Goal: Task Accomplishment & Management: Manage account settings

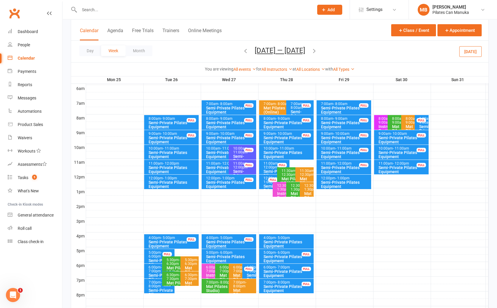
click at [169, 9] on input "text" at bounding box center [194, 10] width 232 height 8
click at [297, 51] on button "Aug 25 — 31 2025" at bounding box center [280, 50] width 50 height 8
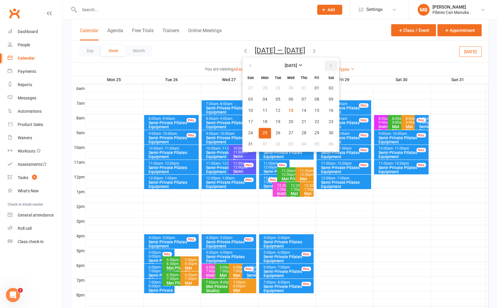
click at [329, 67] on icon "button" at bounding box center [331, 65] width 4 height 5
click at [276, 97] on span "07" at bounding box center [278, 99] width 5 height 5
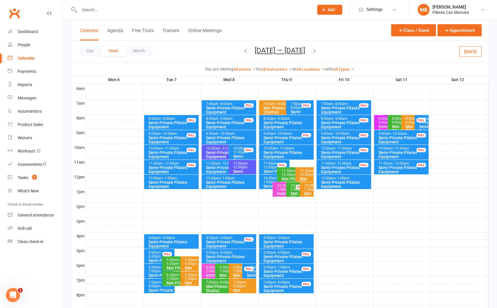
click at [168, 119] on span "- 9:00am" at bounding box center [168, 119] width 14 height 4
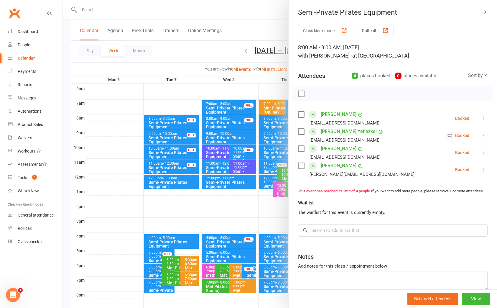
click at [211, 48] on div at bounding box center [280, 154] width 435 height 308
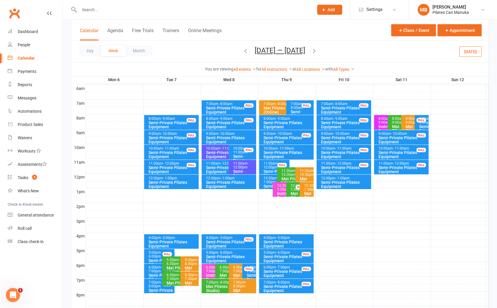
click at [317, 50] on icon "button" at bounding box center [314, 51] width 6 height 6
click at [178, 121] on div "Semi-Private Pilates Equipment" at bounding box center [172, 125] width 49 height 8
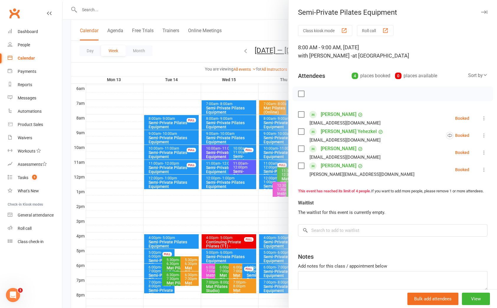
click at [242, 51] on div at bounding box center [280, 154] width 435 height 308
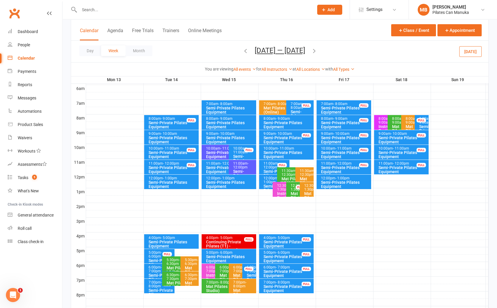
click at [169, 121] on div "Semi-Private Pilates Equipment" at bounding box center [172, 125] width 49 height 8
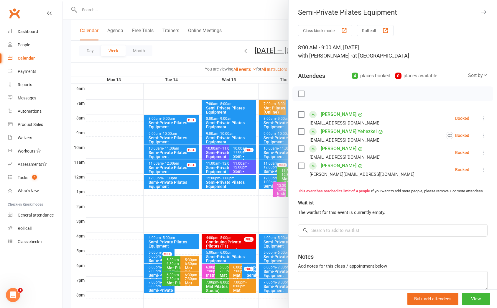
drag, startPoint x: 226, startPoint y: 45, endPoint x: 233, endPoint y: 46, distance: 6.8
click at [227, 45] on div at bounding box center [280, 154] width 435 height 308
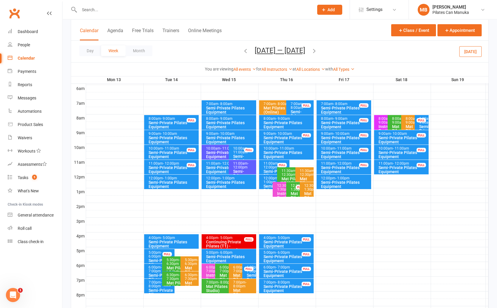
click at [244, 51] on icon "button" at bounding box center [246, 51] width 6 height 6
click at [178, 121] on div "Semi-Private Pilates Equipment" at bounding box center [172, 125] width 49 height 8
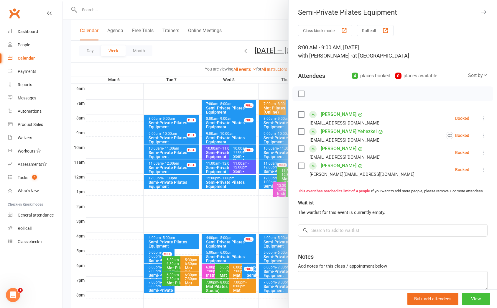
click at [469, 295] on button "View" at bounding box center [476, 299] width 28 height 12
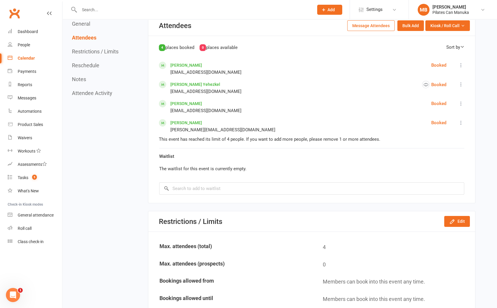
scroll to position [310, 0]
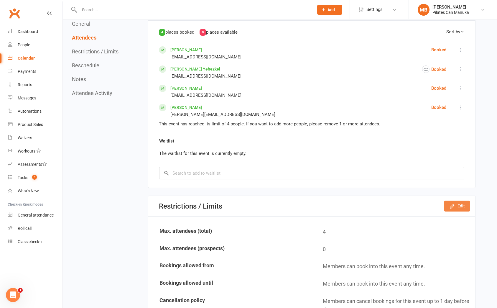
click at [457, 207] on button "Edit" at bounding box center [458, 206] width 26 height 11
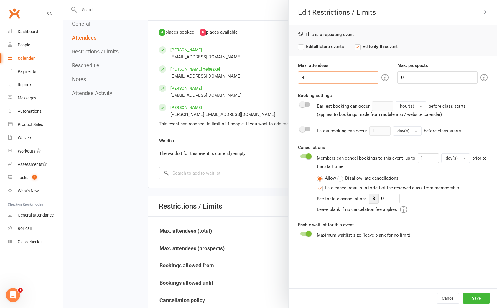
click at [309, 83] on input "4" at bounding box center [338, 77] width 80 height 12
drag, startPoint x: 306, startPoint y: 74, endPoint x: 271, endPoint y: 70, distance: 35.1
click at [271, 0] on div "Edit Restrictions / Limits This is a repeating event Edit all future events Edi…" at bounding box center [280, 0] width 435 height 0
type input "5"
click at [298, 48] on label "Edit all future events" at bounding box center [321, 46] width 46 height 7
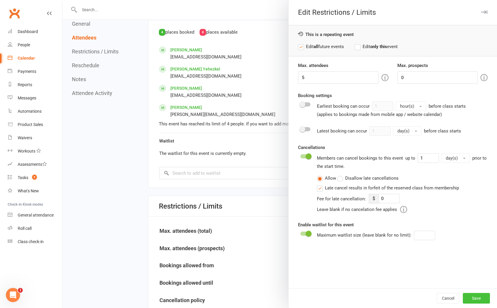
click at [473, 295] on button "Save" at bounding box center [476, 298] width 27 height 11
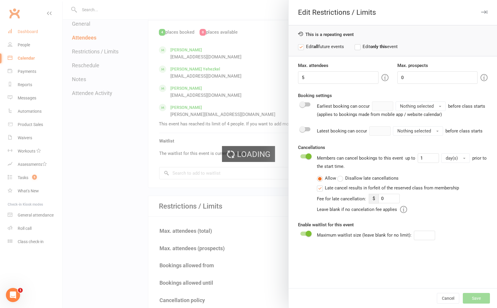
type input "0"
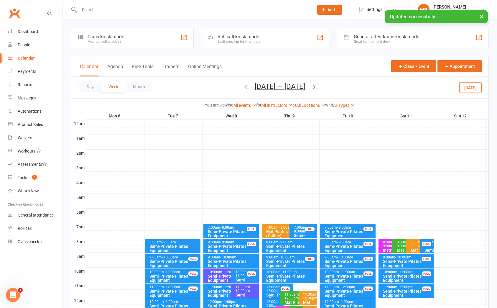
click at [176, 247] on div "Semi-Private Pilates Equipment" at bounding box center [174, 248] width 50 height 8
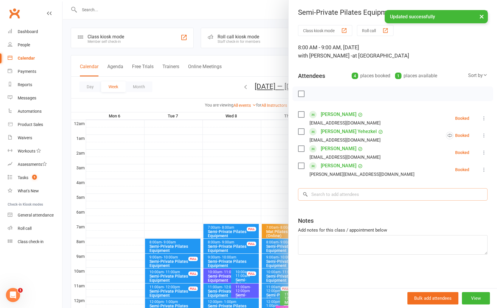
click at [337, 193] on input "search" at bounding box center [393, 194] width 190 height 12
click at [335, 195] on input "search" at bounding box center [393, 194] width 190 height 12
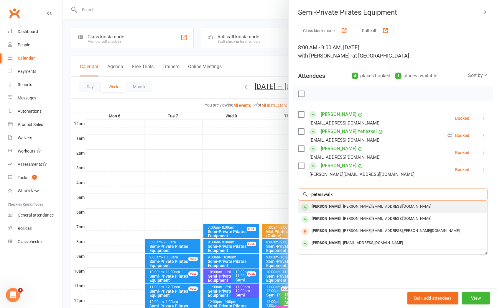
type input "peterswalk"
click at [342, 211] on div "James Peterswald" at bounding box center [327, 206] width 34 height 9
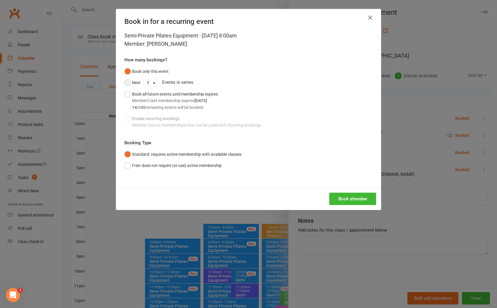
click at [130, 83] on button "Next" at bounding box center [133, 82] width 16 height 11
click at [151, 83] on select "1 2 3 4 5 6 7 8 9 10 11 12 13 14 15 16 17 18 19 20 21 22 23 24 25 26 27 28 29 3…" at bounding box center [151, 82] width 15 height 7
select select "1"
click at [144, 79] on select "1 2 3 4 5 6 7 8 9 10 11 12 13 14 15 16 17 18 19 20 21 22 23 24 25 26 27 28 29 3…" at bounding box center [151, 82] width 15 height 7
click at [350, 199] on button "Book attendee" at bounding box center [353, 199] width 47 height 12
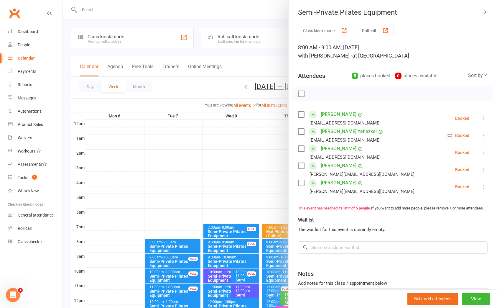
click at [206, 87] on div at bounding box center [280, 154] width 435 height 308
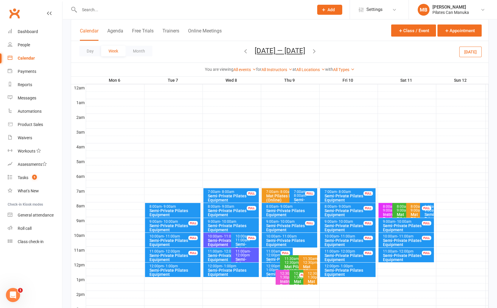
scroll to position [89, 0]
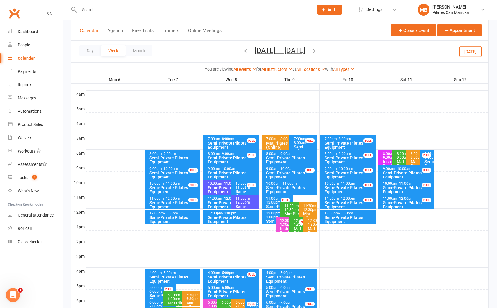
click at [176, 153] on div "8:00am - 9:00am" at bounding box center [174, 154] width 50 height 4
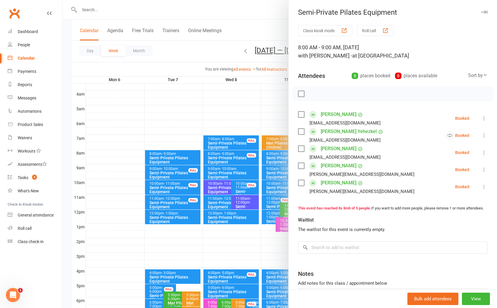
click at [204, 55] on div at bounding box center [280, 154] width 435 height 308
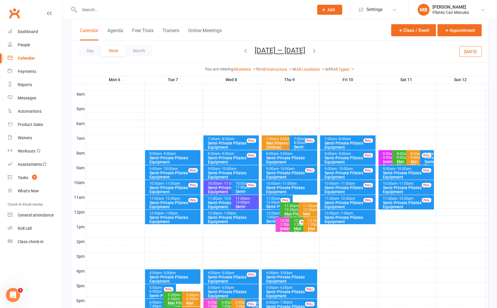
click at [311, 49] on span "Oct 6 — 12 2025 August 2025 Sun Mon Tue Wed Thu Fri Sat 27 28 29 30 31 01 02 03…" at bounding box center [280, 51] width 62 height 10
click at [313, 49] on icon "button" at bounding box center [314, 51] width 6 height 6
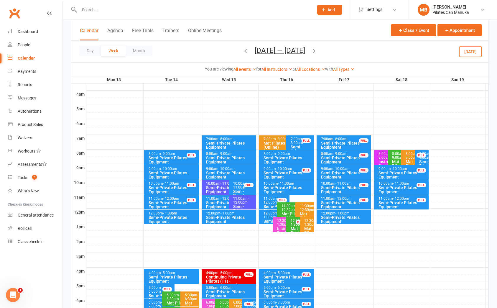
click at [176, 154] on div "8:00am - 9:00am" at bounding box center [172, 154] width 49 height 4
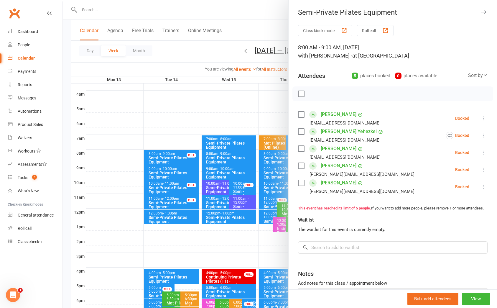
click at [204, 50] on div at bounding box center [280, 154] width 435 height 308
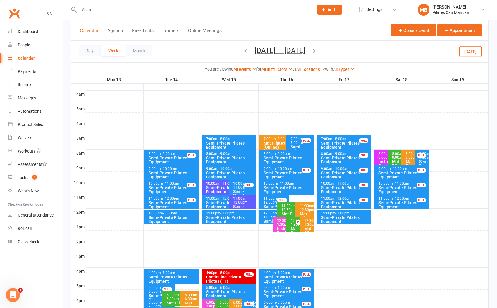
click at [316, 51] on icon "button" at bounding box center [314, 51] width 6 height 6
click at [177, 156] on div "Semi-Private Pilates Equipment" at bounding box center [172, 160] width 49 height 8
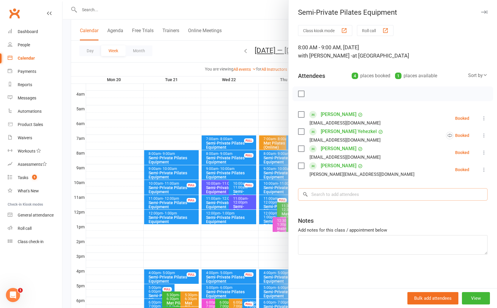
click at [334, 194] on input "search" at bounding box center [393, 194] width 190 height 12
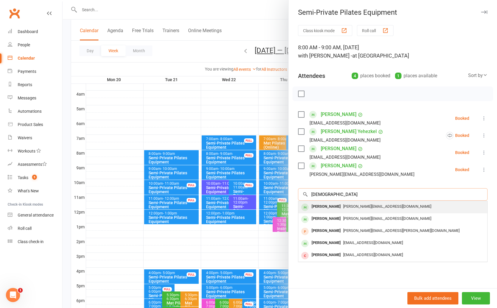
type input "peterswa"
click at [342, 204] on div "James Peterswald" at bounding box center [327, 206] width 34 height 9
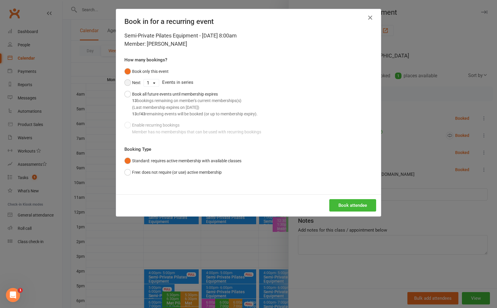
click at [126, 82] on button "Next" at bounding box center [133, 82] width 16 height 11
click at [151, 83] on select "1 2 3 4 5 6 7 8 9 10 11 12 13 14 15 16 17 18 19 20 21 22 23 24 25 26 27 28 29 3…" at bounding box center [151, 82] width 15 height 7
select select "11"
click at [144, 79] on select "1 2 3 4 5 6 7 8 9 10 11 12 13 14 15 16 17 18 19 20 21 22 23 24 25 26 27 28 29 3…" at bounding box center [151, 82] width 15 height 7
click at [354, 204] on button "Book attendee" at bounding box center [353, 205] width 47 height 12
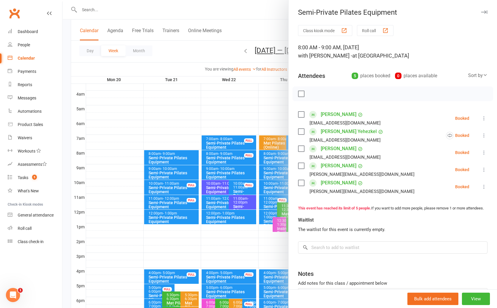
click at [206, 54] on div at bounding box center [280, 154] width 435 height 308
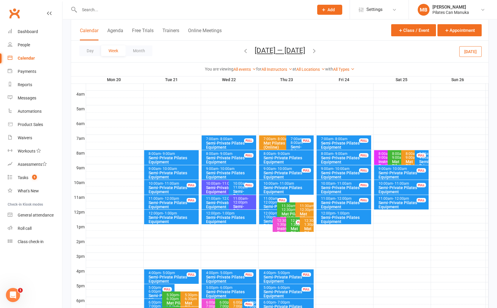
click at [243, 50] on icon "button" at bounding box center [246, 51] width 6 height 6
click at [173, 156] on div "Semi-Private Pilates Equipment" at bounding box center [172, 160] width 49 height 8
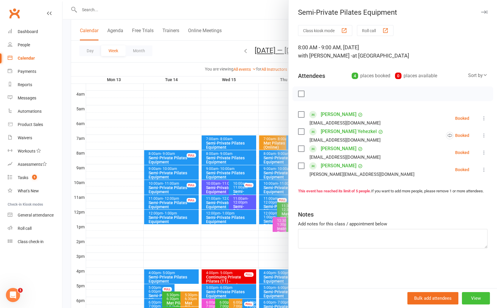
click at [472, 299] on button "View" at bounding box center [476, 298] width 28 height 12
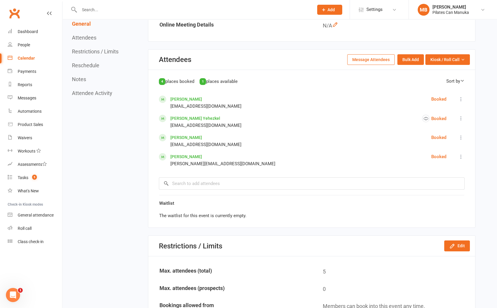
scroll to position [265, 0]
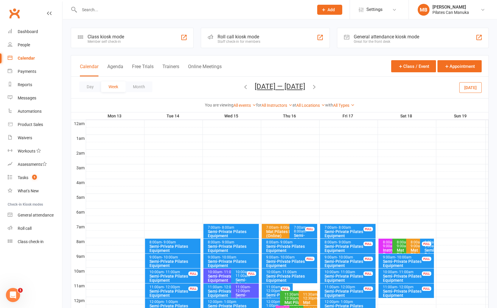
click at [168, 245] on div "Semi-Private Pilates Equipment" at bounding box center [174, 248] width 50 height 8
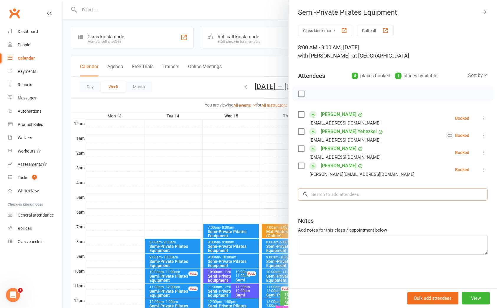
click at [373, 194] on input "search" at bounding box center [393, 194] width 190 height 12
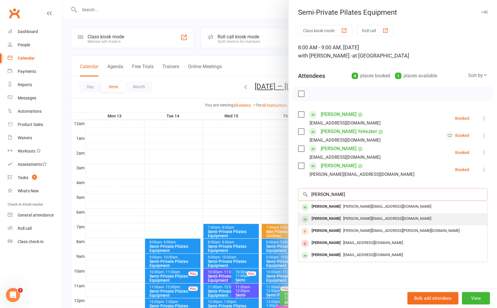
type input "peter"
click at [362, 223] on div "james.peterswald@icloud.com" at bounding box center [393, 219] width 184 height 9
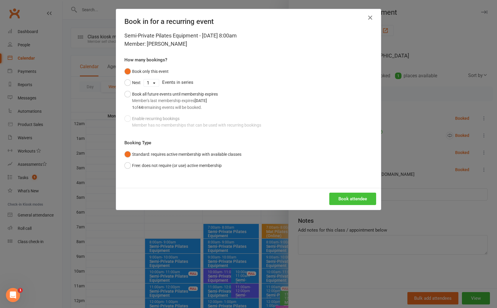
click at [358, 198] on button "Book attendee" at bounding box center [353, 199] width 47 height 12
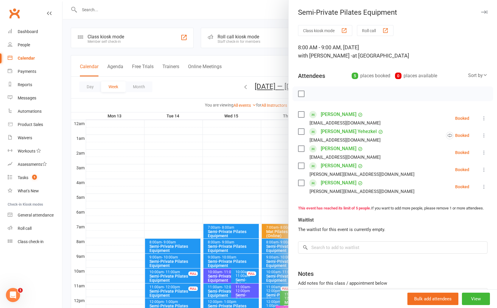
drag, startPoint x: 207, startPoint y: 86, endPoint x: 265, endPoint y: 86, distance: 57.8
click at [215, 84] on div at bounding box center [280, 154] width 435 height 308
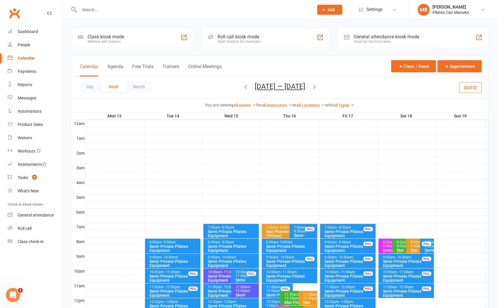
click at [294, 86] on button "Oct 13 — 19 2025" at bounding box center [280, 86] width 50 height 8
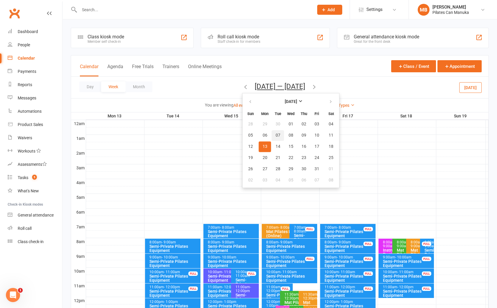
click at [276, 133] on span "07" at bounding box center [278, 135] width 5 height 5
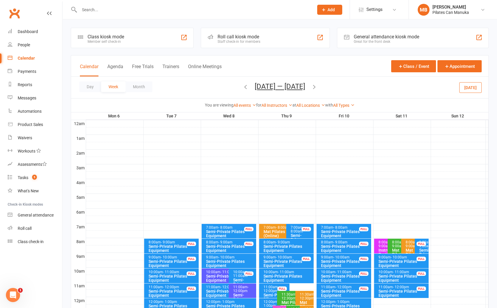
click at [172, 247] on div "Semi-Private Pilates Equipment" at bounding box center [172, 248] width 49 height 8
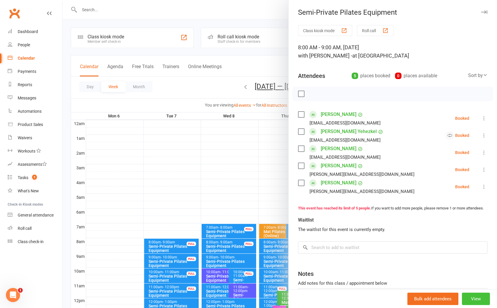
click at [463, 303] on button "View" at bounding box center [476, 299] width 28 height 12
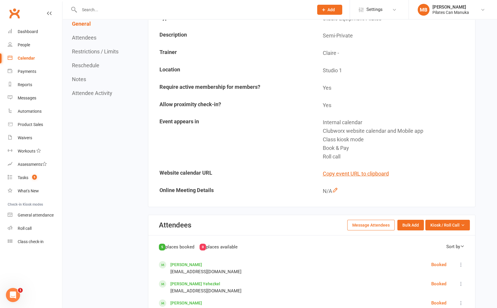
scroll to position [265, 0]
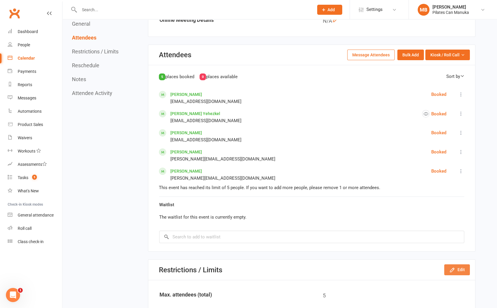
click at [466, 268] on button "Edit" at bounding box center [458, 269] width 26 height 11
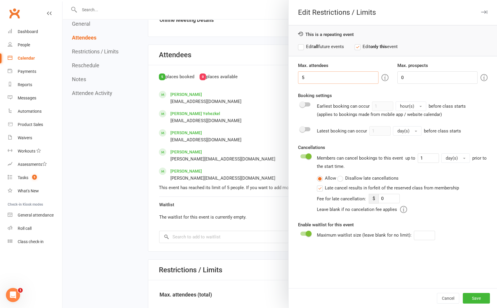
drag, startPoint x: 279, startPoint y: 78, endPoint x: 266, endPoint y: 76, distance: 12.6
click at [269, 0] on div "Edit Restrictions / Limits This is a repeating event Edit all future events Edi…" at bounding box center [280, 0] width 435 height 0
type input "4"
drag, startPoint x: 298, startPoint y: 46, endPoint x: 302, endPoint y: 46, distance: 4.1
click at [300, 46] on label "Edit all future events" at bounding box center [321, 46] width 46 height 7
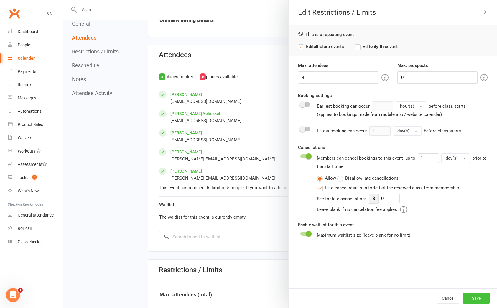
click at [476, 297] on button "Save" at bounding box center [476, 298] width 27 height 11
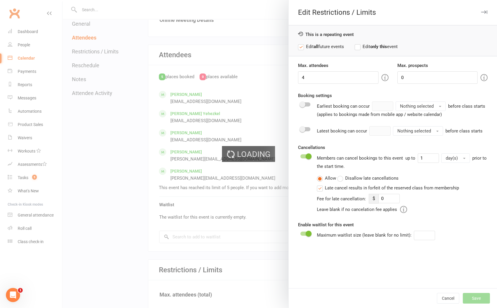
type input "0"
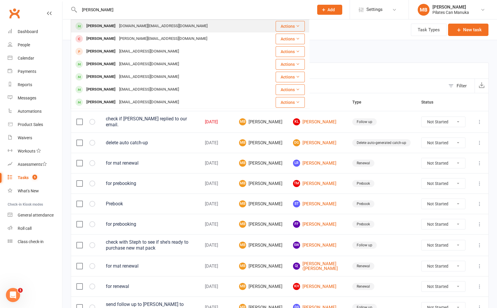
type input "[PERSON_NAME]"
click at [159, 26] on div "Peartopia.food@gmail.com" at bounding box center [163, 26] width 92 height 9
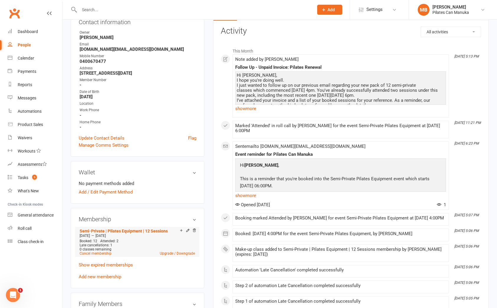
scroll to position [89, 0]
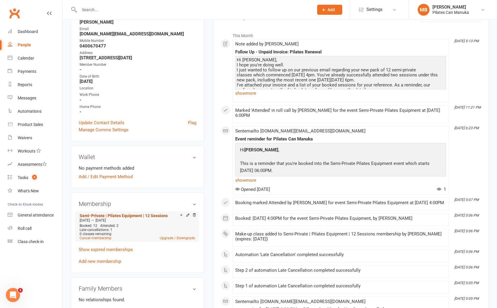
click at [140, 215] on link "Semi-Private | Pilates Equipment | 12 Sessions" at bounding box center [124, 215] width 88 height 5
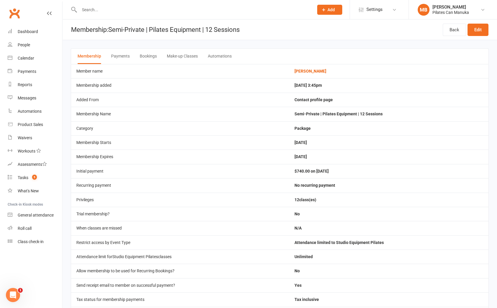
click at [151, 57] on button "Bookings" at bounding box center [148, 56] width 17 height 15
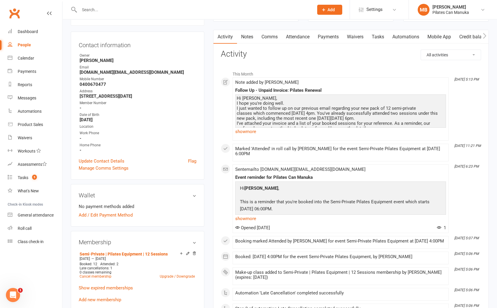
scroll to position [89, 0]
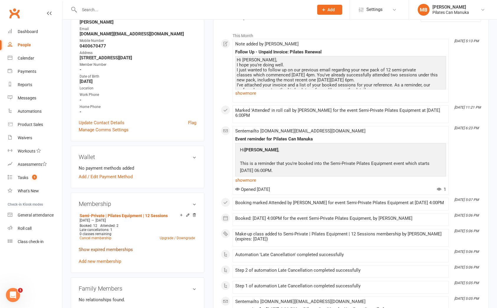
click at [101, 249] on link "Show expired memberships" at bounding box center [106, 249] width 54 height 5
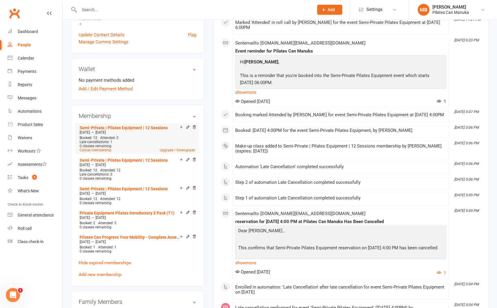
scroll to position [177, 0]
click at [125, 158] on link "Semi-Private | Pilates Equipment | 12 Sessions" at bounding box center [124, 159] width 88 height 5
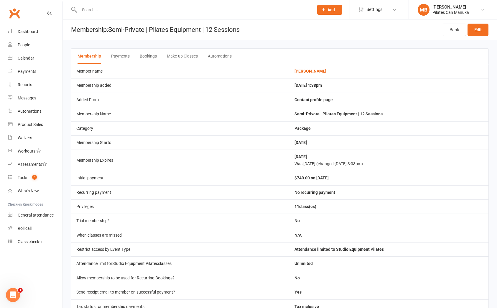
click at [148, 56] on button "Bookings" at bounding box center [148, 56] width 17 height 15
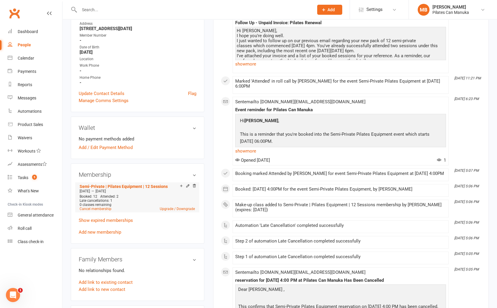
scroll to position [132, 0]
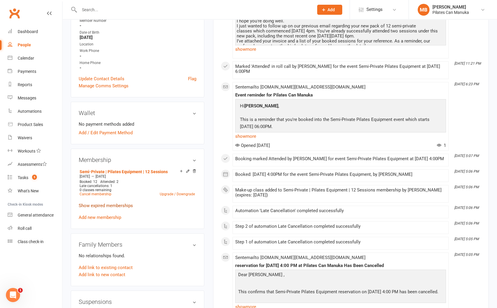
click at [101, 206] on link "Show expired memberships" at bounding box center [106, 205] width 54 height 5
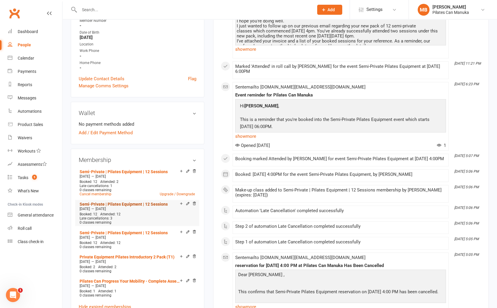
click at [143, 202] on link "Semi-Private | Pilates Equipment | 12 Sessions" at bounding box center [124, 204] width 88 height 5
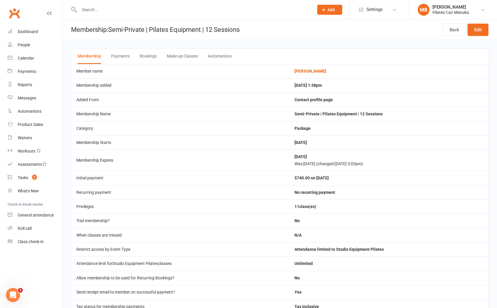
click at [153, 54] on button "Bookings" at bounding box center [148, 56] width 17 height 15
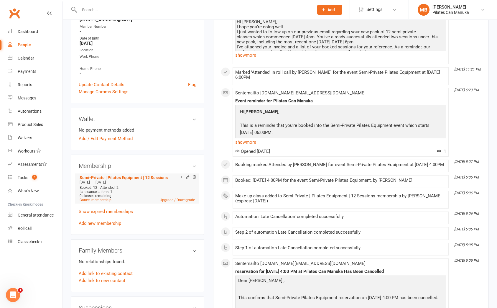
scroll to position [132, 0]
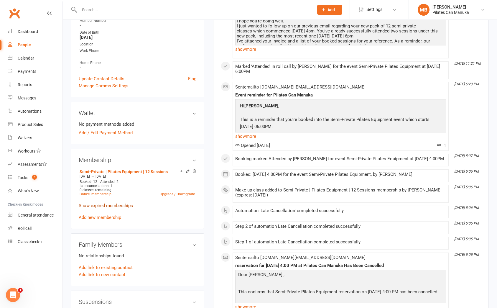
click at [110, 204] on link "Show expired memberships" at bounding box center [106, 205] width 54 height 5
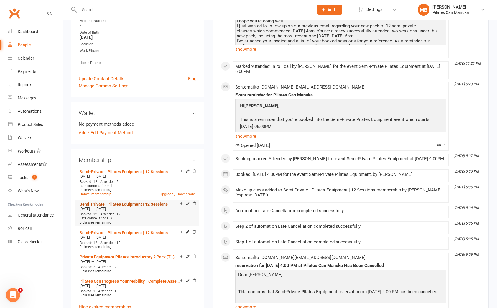
click at [138, 202] on link "Semi-Private | Pilates Equipment | 12 Sessions" at bounding box center [124, 204] width 88 height 5
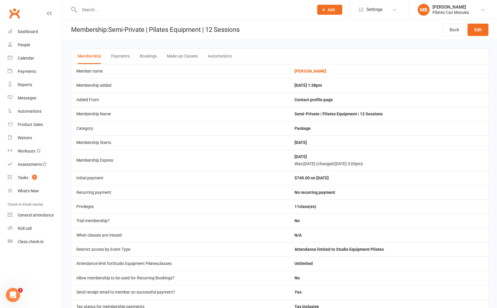
click at [148, 55] on button "Bookings" at bounding box center [148, 56] width 17 height 15
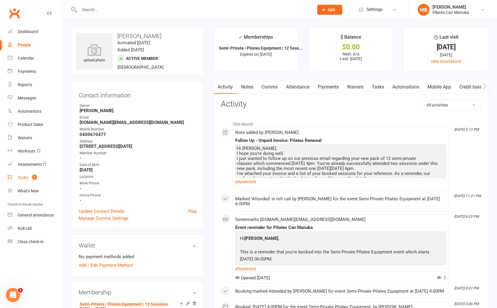
click at [26, 172] on link "Tasks 5" at bounding box center [35, 177] width 55 height 13
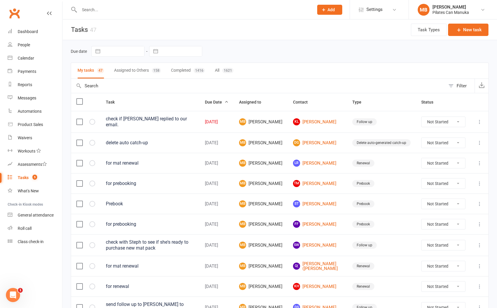
click at [142, 9] on input "text" at bounding box center [194, 10] width 232 height 8
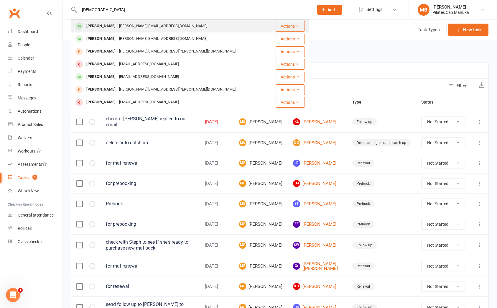
type input "peterswa"
click at [135, 21] on div "James Peterswald james.peterswald@icloud.com" at bounding box center [170, 26] width 198 height 12
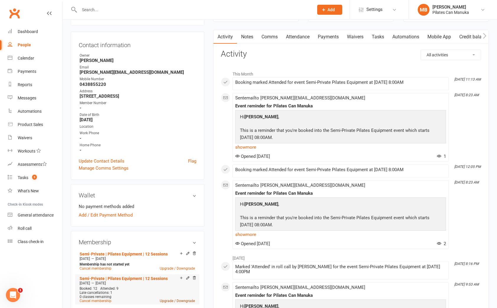
scroll to position [89, 0]
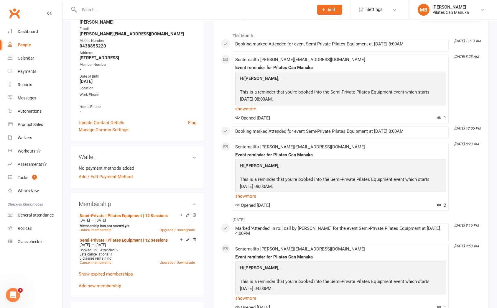
drag, startPoint x: 115, startPoint y: 240, endPoint x: 176, endPoint y: 274, distance: 69.5
click at [115, 240] on link "Semi-Private | Pilates Equipment | 12 Sessions" at bounding box center [124, 240] width 88 height 5
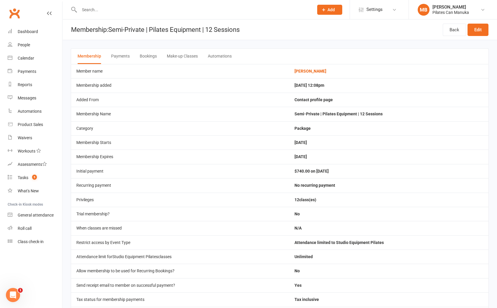
click at [145, 55] on button "Bookings" at bounding box center [148, 56] width 17 height 15
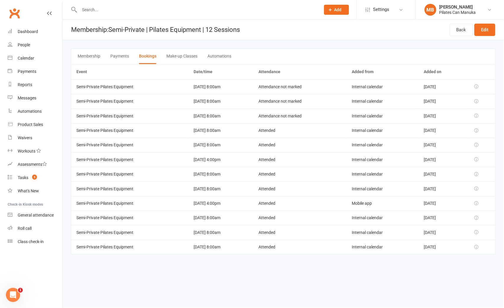
drag, startPoint x: 211, startPoint y: 278, endPoint x: 328, endPoint y: 113, distance: 202.1
click at [216, 271] on html "Prospect Member Non-attending contact Class / event Appointment Task Add Settin…" at bounding box center [252, 135] width 504 height 271
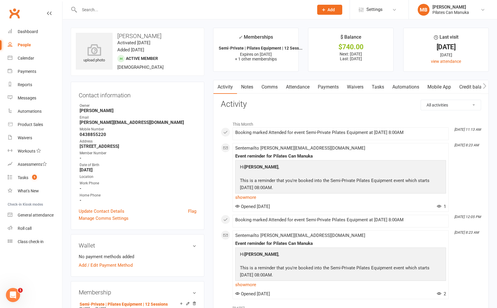
click at [292, 89] on link "Attendance" at bounding box center [298, 87] width 32 height 14
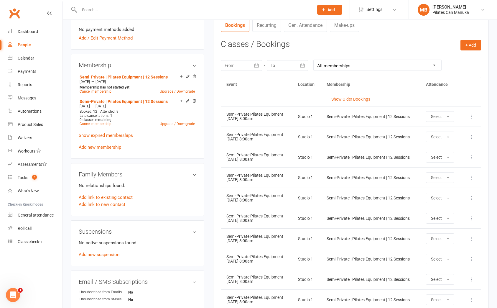
scroll to position [265, 0]
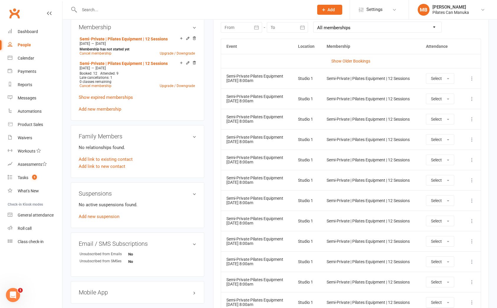
click at [472, 100] on icon at bounding box center [472, 99] width 6 height 6
click at [433, 131] on link "Remove booking" at bounding box center [446, 134] width 58 height 12
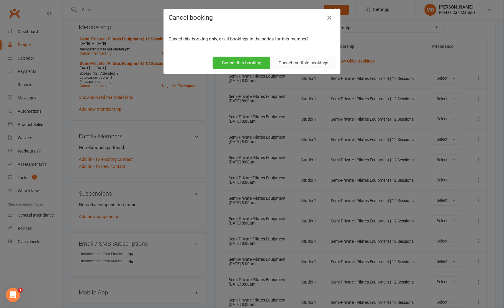
click at [307, 64] on button "Cancel multiple bookings" at bounding box center [304, 63] width 64 height 12
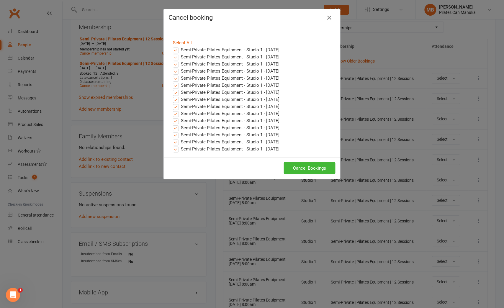
drag, startPoint x: 173, startPoint y: 50, endPoint x: 183, endPoint y: 55, distance: 11.0
click at [173, 50] on label "Semi-Private Pilates Equipment - Studio 1 - Aug 19, 2025" at bounding box center [226, 49] width 107 height 7
click at [172, 46] on input "Semi-Private Pilates Equipment - Studio 1 - Aug 19, 2025" at bounding box center [170, 46] width 4 height 0
click at [173, 149] on label "Semi-Private Pilates Equipment - Studio 1 - Nov 25, 2025" at bounding box center [226, 148] width 107 height 7
click at [172, 145] on input "Semi-Private Pilates Equipment - Studio 1 - Nov 25, 2025" at bounding box center [170, 145] width 4 height 0
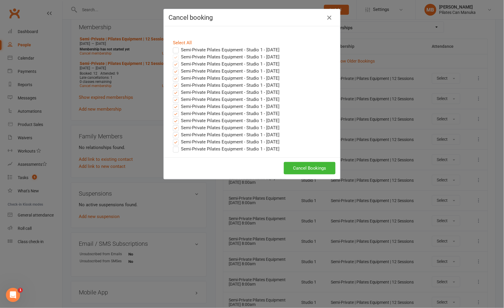
click at [173, 143] on label "Semi-Private Pilates Equipment - Studio 1 - Nov 18, 2025" at bounding box center [226, 141] width 107 height 7
click at [172, 138] on input "Semi-Private Pilates Equipment - Studio 1 - Nov 18, 2025" at bounding box center [170, 138] width 4 height 0
click at [173, 135] on label "Semi-Private Pilates Equipment - Studio 1 - Nov 11, 2025" at bounding box center [226, 134] width 107 height 7
click at [171, 131] on input "Semi-Private Pilates Equipment - Studio 1 - Nov 11, 2025" at bounding box center [170, 131] width 4 height 0
click at [173, 127] on label "Semi-Private Pilates Equipment - Studio 1 - Nov 04, 2025" at bounding box center [226, 127] width 107 height 7
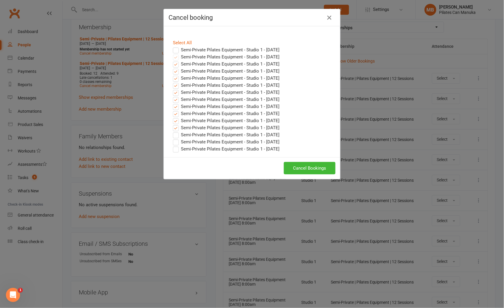
click at [171, 124] on input "Semi-Private Pilates Equipment - Studio 1 - Nov 04, 2025" at bounding box center [170, 124] width 4 height 0
click at [173, 122] on label "Semi-Private Pilates Equipment - Studio 1 - Oct 28, 2025" at bounding box center [226, 120] width 107 height 7
click at [171, 117] on input "Semi-Private Pilates Equipment - Studio 1 - Oct 28, 2025" at bounding box center [170, 117] width 4 height 0
click at [173, 113] on label "Semi-Private Pilates Equipment - Studio 1 - Oct 21, 2025" at bounding box center [226, 113] width 107 height 7
click at [172, 110] on input "Semi-Private Pilates Equipment - Studio 1 - Oct 21, 2025" at bounding box center [170, 110] width 4 height 0
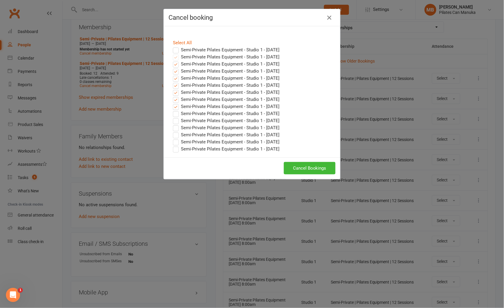
click at [173, 106] on label "Semi-Private Pilates Equipment - Studio 1 - Oct 14, 2025" at bounding box center [226, 106] width 107 height 7
click at [172, 103] on input "Semi-Private Pilates Equipment - Studio 1 - Oct 14, 2025" at bounding box center [170, 103] width 4 height 0
click at [173, 100] on label "Semi-Private Pilates Equipment - Studio 1 - Oct 07, 2025" at bounding box center [226, 99] width 107 height 7
click at [172, 96] on input "Semi-Private Pilates Equipment - Studio 1 - Oct 07, 2025" at bounding box center [170, 96] width 4 height 0
click at [312, 168] on button "Cancel Bookings" at bounding box center [310, 168] width 52 height 12
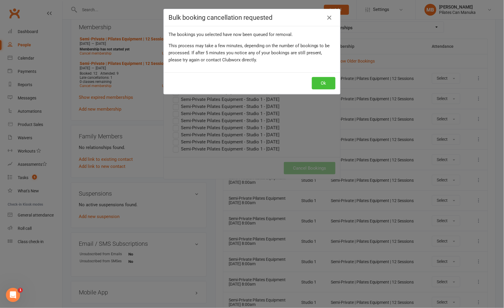
click at [318, 85] on button "Ok" at bounding box center [324, 83] width 24 height 12
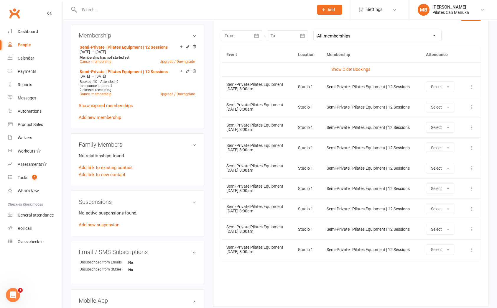
scroll to position [241, 0]
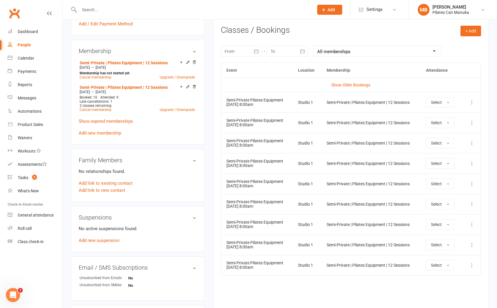
click at [471, 124] on icon at bounding box center [472, 123] width 6 height 6
click at [445, 156] on link "Remove booking" at bounding box center [446, 158] width 58 height 12
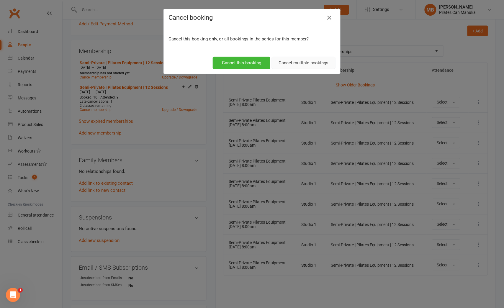
click at [305, 64] on button "Cancel multiple bookings" at bounding box center [304, 63] width 64 height 12
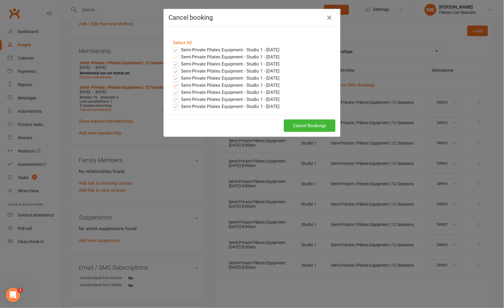
click at [173, 49] on label "Semi-Private Pilates Equipment - Studio 1 - Aug 19, 2025" at bounding box center [226, 49] width 107 height 7
click at [172, 46] on input "Semi-Private Pilates Equipment - Studio 1 - Aug 19, 2025" at bounding box center [170, 46] width 4 height 0
click at [313, 124] on button "Cancel Bookings" at bounding box center [310, 126] width 52 height 12
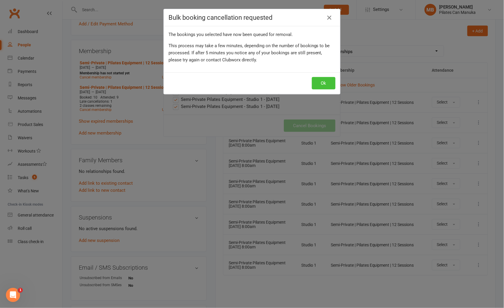
click at [324, 82] on button "Ok" at bounding box center [324, 83] width 24 height 12
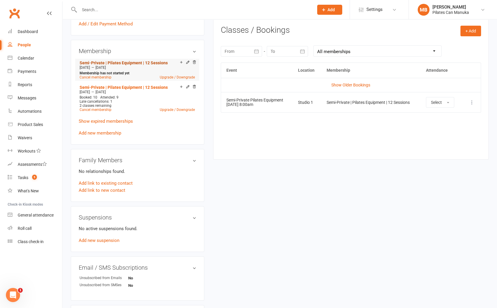
click at [143, 62] on link "Semi-Private | Pilates Equipment | 12 Sessions" at bounding box center [124, 62] width 88 height 5
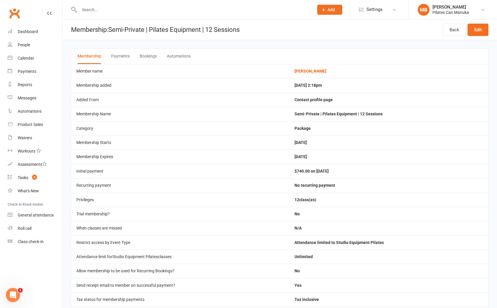
click at [148, 61] on button "Bookings" at bounding box center [148, 56] width 17 height 15
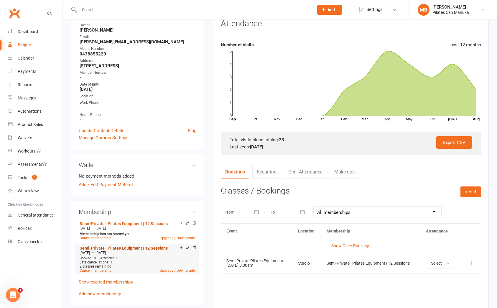
scroll to position [89, 0]
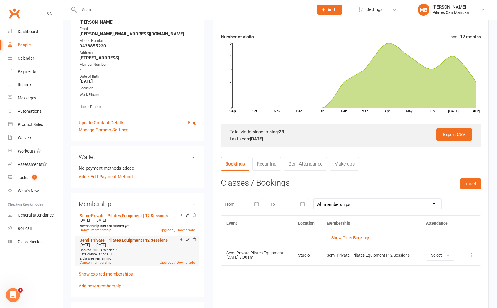
click at [128, 240] on link "Semi-Private | Pilates Equipment | 12 Sessions" at bounding box center [124, 240] width 88 height 5
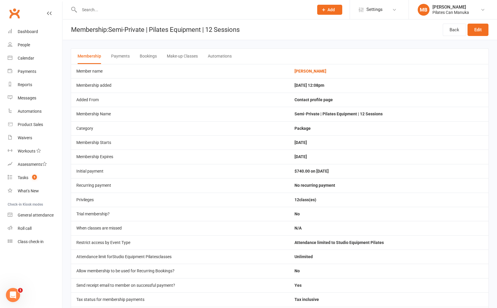
click at [149, 54] on button "Bookings" at bounding box center [148, 56] width 17 height 15
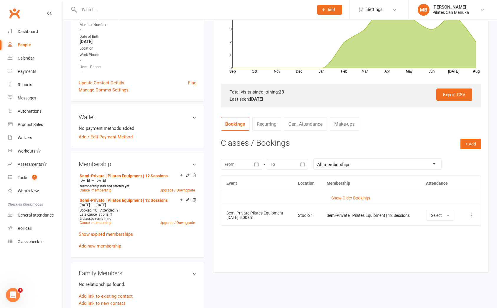
scroll to position [132, 0]
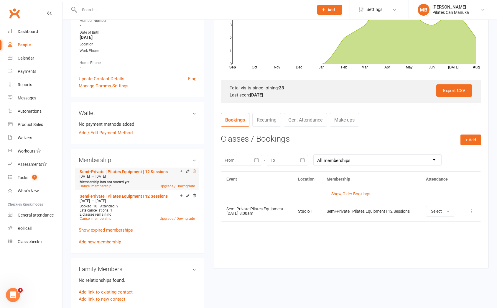
click at [194, 172] on icon at bounding box center [194, 171] width 4 height 4
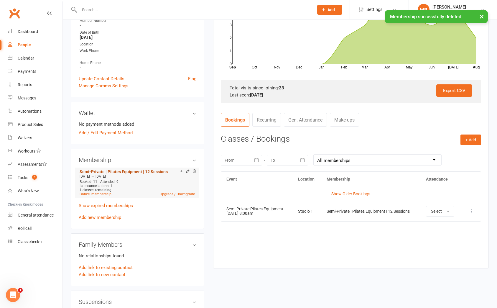
click at [137, 170] on link "Semi-Private | Pilates Equipment | 12 Sessions" at bounding box center [124, 171] width 88 height 5
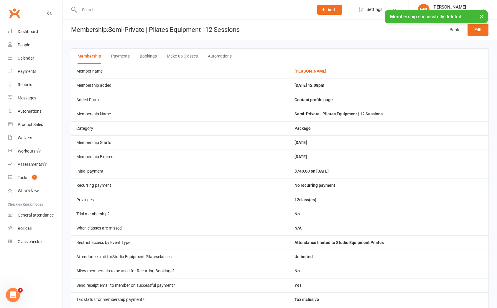
click at [151, 55] on button "Bookings" at bounding box center [148, 56] width 17 height 15
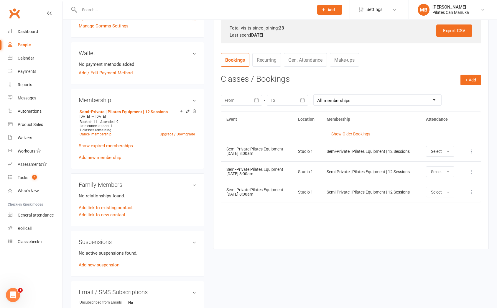
scroll to position [177, 0]
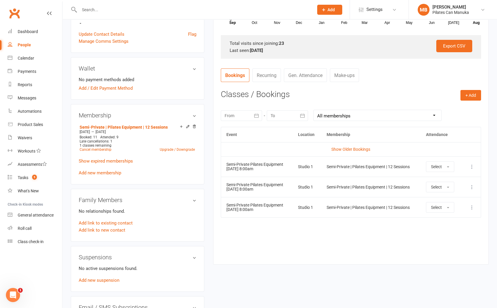
drag, startPoint x: 256, startPoint y: 273, endPoint x: 210, endPoint y: 140, distance: 140.5
click at [258, 271] on div "upload photo James Peterswald Activated 6 February, 2025 Added 6 February, 2025…" at bounding box center [279, 132] width 427 height 562
click at [109, 172] on link "Add new membership" at bounding box center [100, 172] width 42 height 5
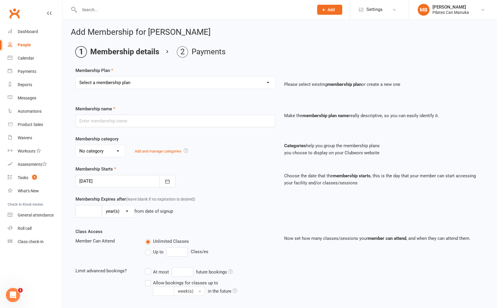
click at [126, 84] on select "Select a membership plan Private Equipment Pilates Introductory 2 Pack (T1) Pri…" at bounding box center [175, 83] width 199 height 12
click at [401, 246] on div "Class Access Member Can Attend Unlimited Classes Up to Class/es Limit advanced …" at bounding box center [280, 270] width 418 height 84
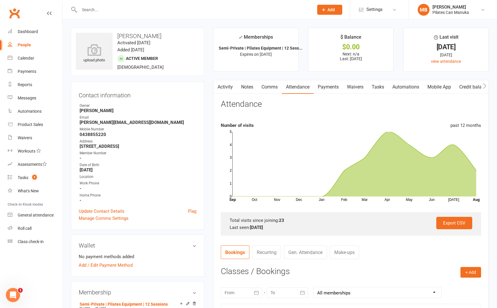
scroll to position [89, 0]
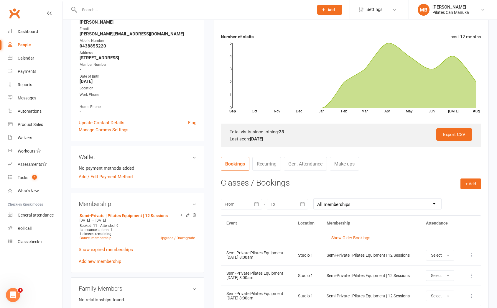
click at [107, 258] on div "Semi-Private | Pilates Equipment | 12 Sessions Jun 10 2025 — Oct 9 2025 Booked:…" at bounding box center [138, 238] width 118 height 53
click at [107, 262] on link "Add new membership" at bounding box center [100, 261] width 42 height 5
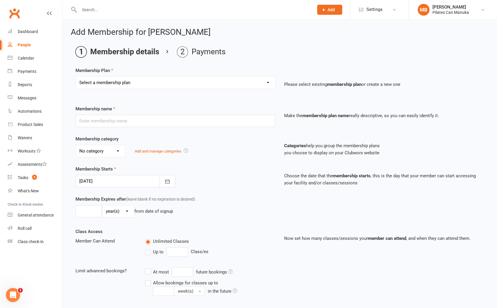
click at [174, 84] on select "Select a membership plan Private Equipment Pilates Introductory 2 Pack (T1) Pri…" at bounding box center [175, 83] width 199 height 12
select select "4"
click at [76, 77] on select "Select a membership plan Private Equipment Pilates Introductory 2 Pack (T1) Pri…" at bounding box center [175, 83] width 199 height 12
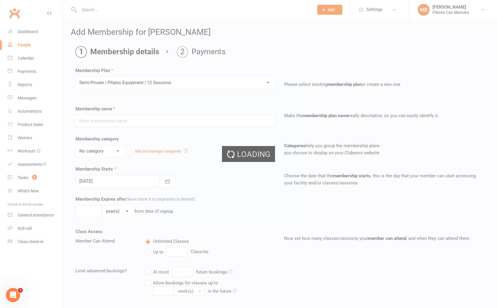
type input "Semi-Private | Pilates Equipment | 12 Sessions"
select select "2"
type input "4"
select select "2"
type input "12"
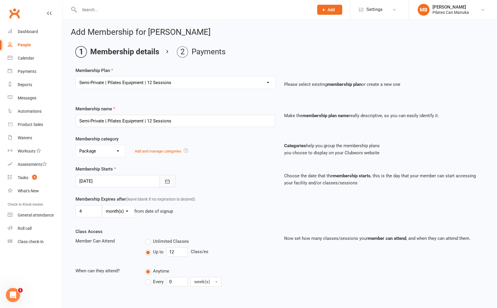
click at [170, 183] on icon "button" at bounding box center [168, 182] width 6 height 6
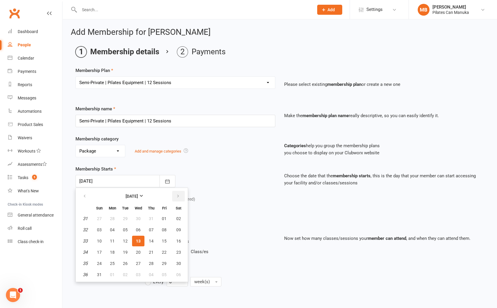
click at [178, 195] on icon "button" at bounding box center [178, 196] width 4 height 5
click at [124, 250] on span "21" at bounding box center [125, 252] width 5 height 5
type input "21 Oct 2025"
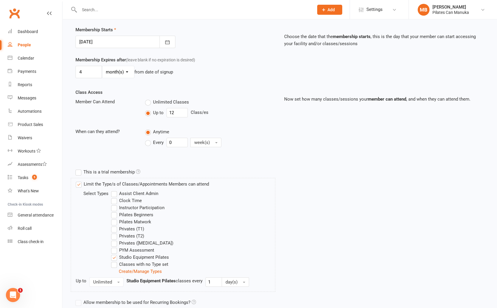
scroll to position [190, 0]
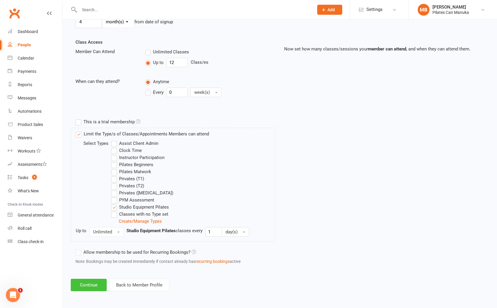
drag, startPoint x: 96, startPoint y: 285, endPoint x: 164, endPoint y: 181, distance: 124.0
click at [95, 284] on button "Continue" at bounding box center [89, 285] width 36 height 12
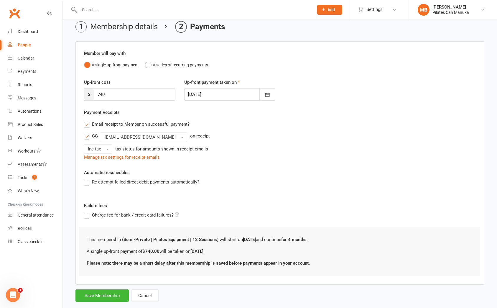
scroll to position [37, 0]
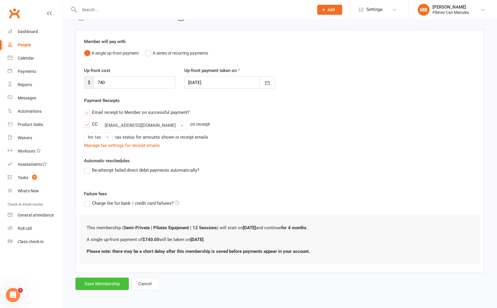
drag, startPoint x: 105, startPoint y: 284, endPoint x: 118, endPoint y: 252, distance: 34.6
click at [106, 284] on button "Save Membership" at bounding box center [102, 284] width 53 height 12
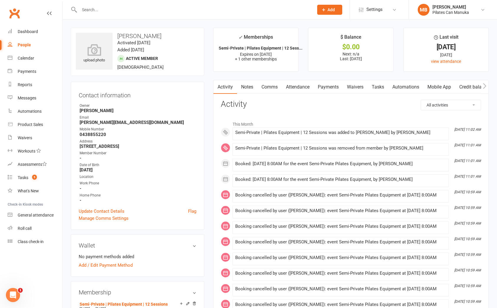
scroll to position [132, 0]
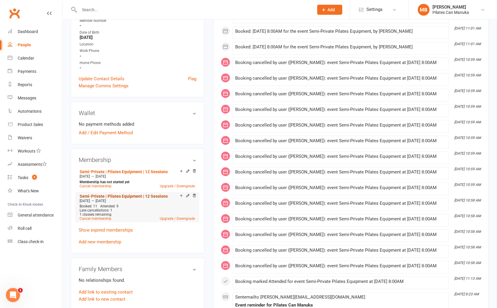
click at [122, 195] on link "Semi-Private | Pilates Equipment | 12 Sessions" at bounding box center [124, 196] width 88 height 5
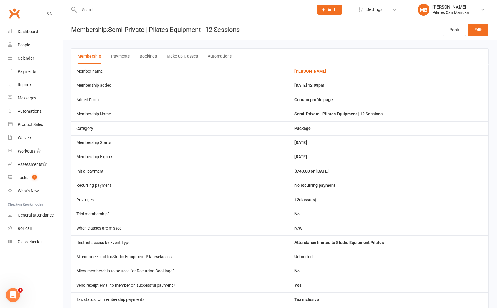
click at [148, 55] on button "Bookings" at bounding box center [148, 56] width 17 height 15
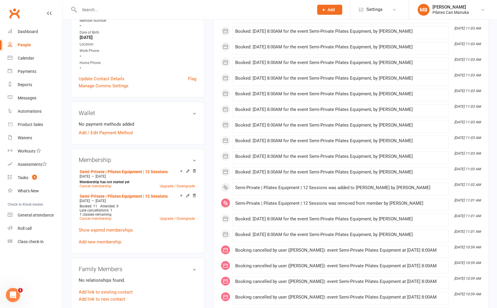
scroll to position [177, 0]
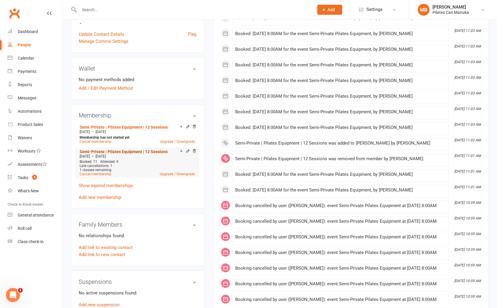
click at [133, 150] on link "Semi-Private | Pilates Equipment | 12 Sessions" at bounding box center [124, 151] width 88 height 5
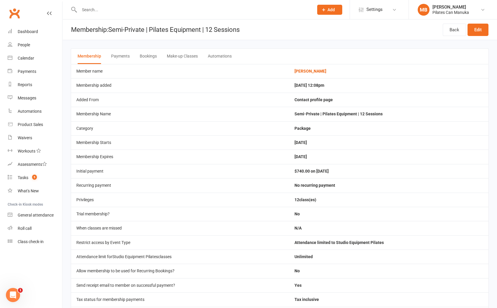
click at [146, 57] on button "Bookings" at bounding box center [148, 56] width 17 height 15
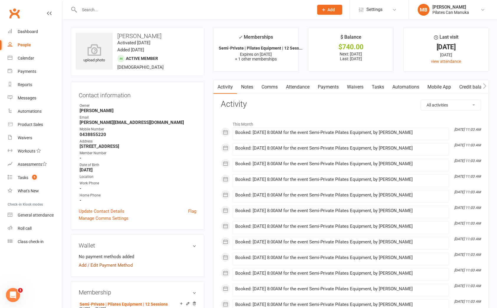
scroll to position [132, 0]
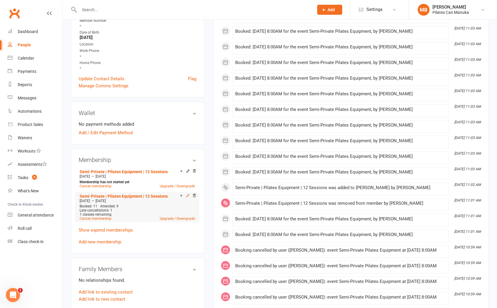
click at [188, 197] on icon at bounding box center [188, 196] width 4 height 4
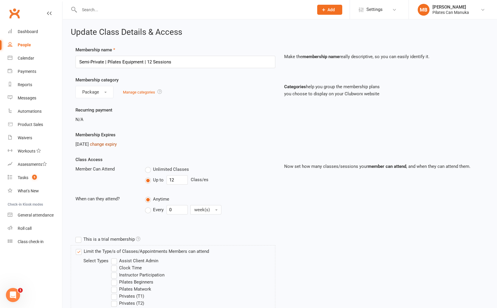
click at [117, 143] on link "change expiry" at bounding box center [103, 144] width 27 height 5
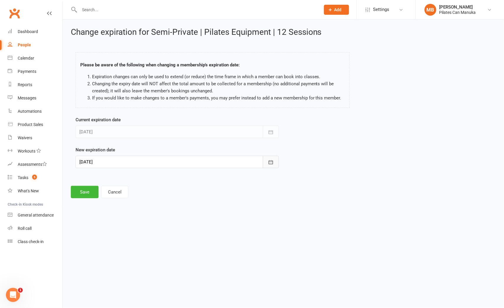
click at [273, 163] on icon "button" at bounding box center [271, 162] width 4 height 4
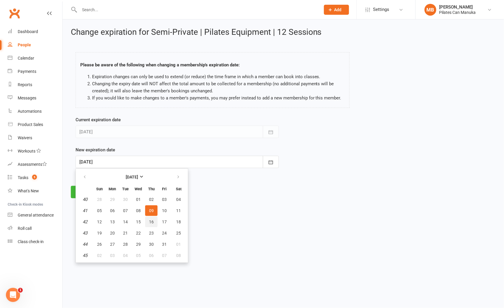
click at [151, 223] on span "16" at bounding box center [151, 222] width 5 height 5
type input "16 Oct 2025"
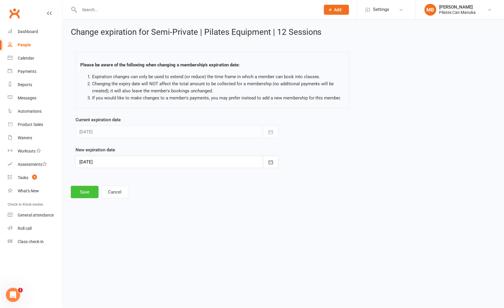
click at [84, 194] on button "Save" at bounding box center [85, 192] width 28 height 12
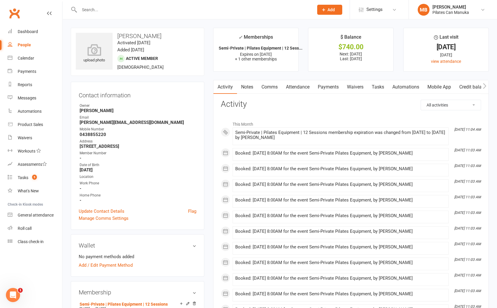
click at [300, 86] on link "Attendance" at bounding box center [298, 87] width 32 height 14
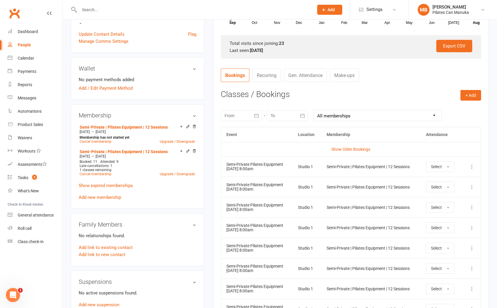
scroll to position [221, 0]
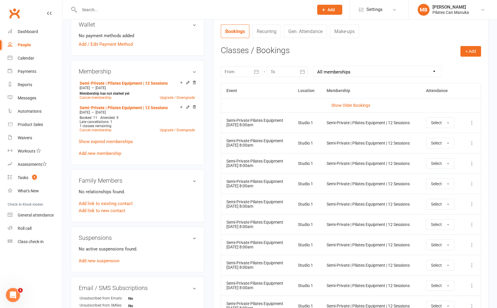
click at [472, 163] on icon at bounding box center [472, 164] width 6 height 6
click at [449, 197] on link "Remove booking" at bounding box center [446, 199] width 58 height 12
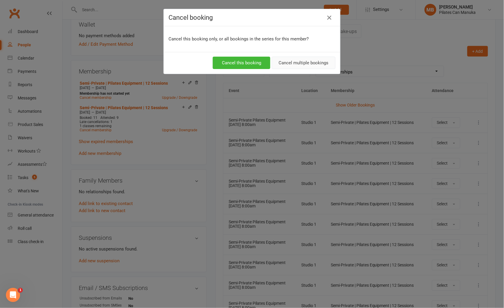
click at [312, 63] on button "Cancel multiple bookings" at bounding box center [304, 63] width 64 height 12
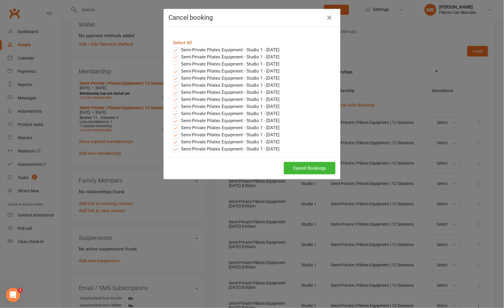
click at [186, 42] on link "Select All" at bounding box center [182, 42] width 19 height 5
click at [312, 167] on button "Cancel Bookings" at bounding box center [310, 168] width 52 height 12
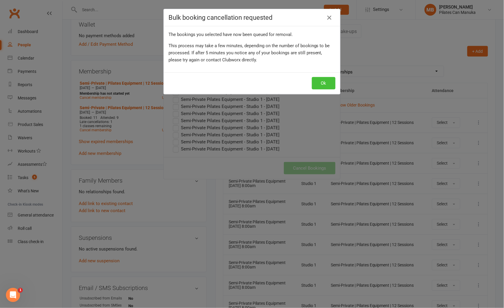
click at [321, 80] on button "Ok" at bounding box center [324, 83] width 24 height 12
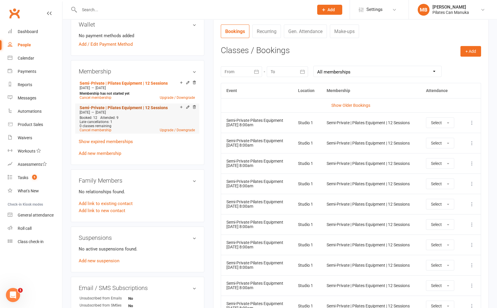
click at [128, 106] on link "Semi-Private | Pilates Equipment | 12 Sessions" at bounding box center [124, 107] width 88 height 5
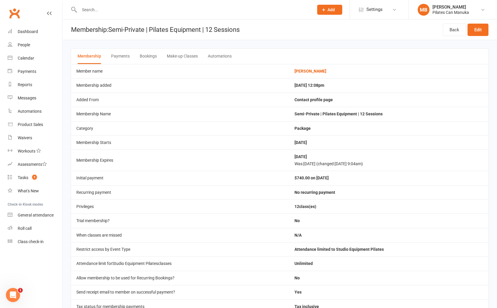
drag, startPoint x: 144, startPoint y: 55, endPoint x: 150, endPoint y: 59, distance: 7.4
click at [144, 55] on button "Bookings" at bounding box center [148, 56] width 17 height 15
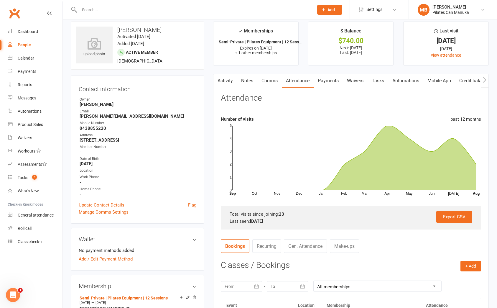
scroll to position [132, 0]
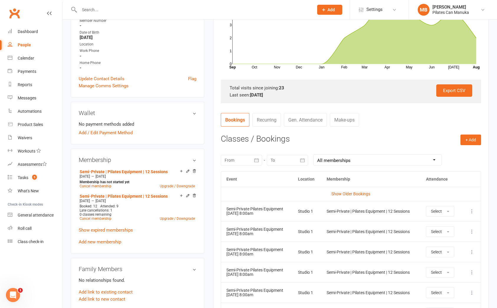
click at [343, 122] on link "Make-ups" at bounding box center [344, 120] width 29 height 14
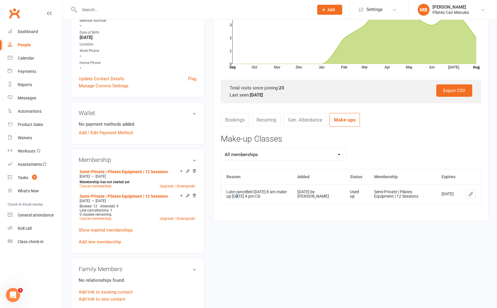
click at [252, 195] on div "Late cancelled 29/7 8 am make up 29/8 4 pm CD" at bounding box center [257, 194] width 60 height 9
click at [252, 199] on td "Late cancelled 29/7 8 am make up 29/8 4 pm CD" at bounding box center [256, 193] width 71 height 19
click at [129, 195] on link "Semi-Private | Pilates Equipment | 12 Sessions" at bounding box center [124, 196] width 88 height 5
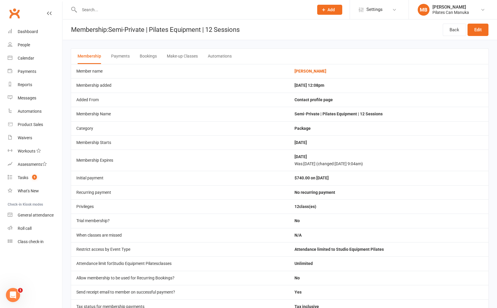
click at [148, 56] on button "Bookings" at bounding box center [148, 56] width 17 height 15
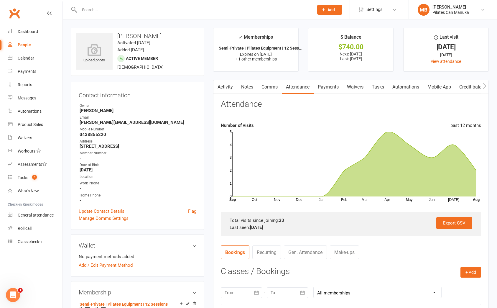
click at [382, 87] on link "Tasks" at bounding box center [378, 87] width 21 height 14
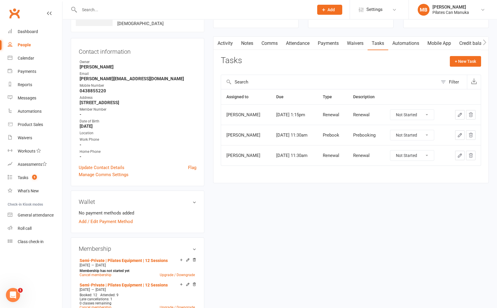
scroll to position [132, 0]
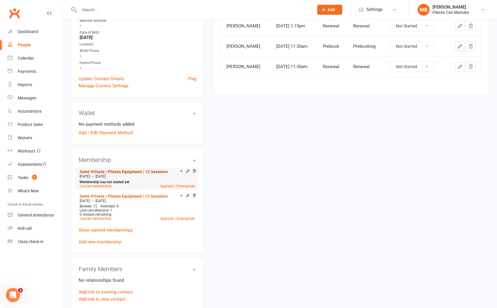
click at [124, 170] on link "Semi-Private | Pilates Equipment | 12 Sessions" at bounding box center [124, 171] width 88 height 5
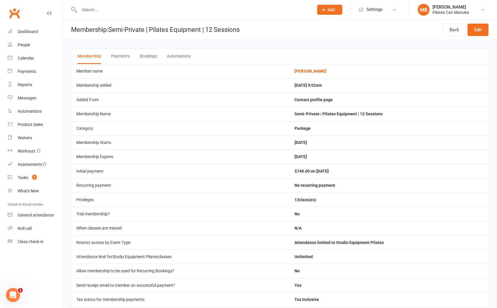
click at [144, 56] on button "Bookings" at bounding box center [148, 56] width 17 height 15
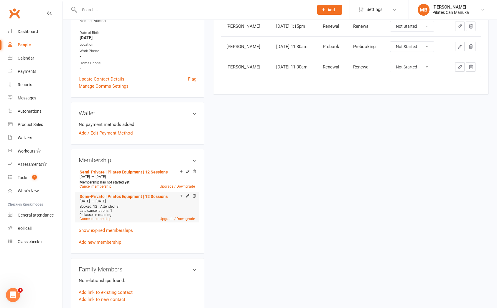
scroll to position [132, 0]
click at [132, 194] on link "Semi-Private | Pilates Equipment | 12 Sessions" at bounding box center [124, 196] width 88 height 5
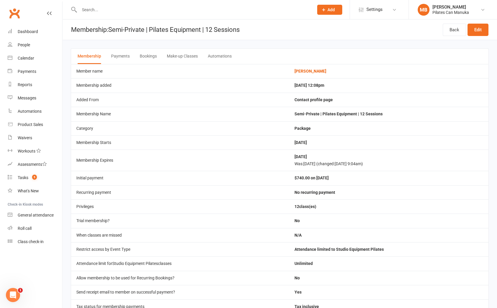
click at [149, 56] on button "Bookings" at bounding box center [148, 56] width 17 height 15
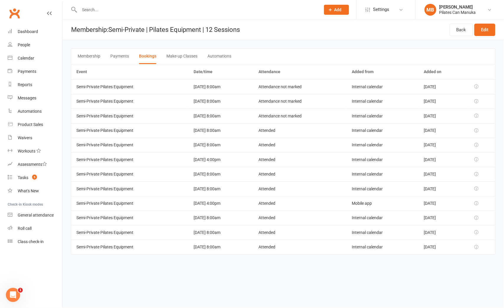
drag, startPoint x: 189, startPoint y: 114, endPoint x: 255, endPoint y: 119, distance: 66.0
click at [253, 119] on td "19 Aug 2025 8:00am" at bounding box center [220, 116] width 65 height 14
click at [222, 116] on td "19 Aug 2025 8:00am" at bounding box center [220, 116] width 65 height 14
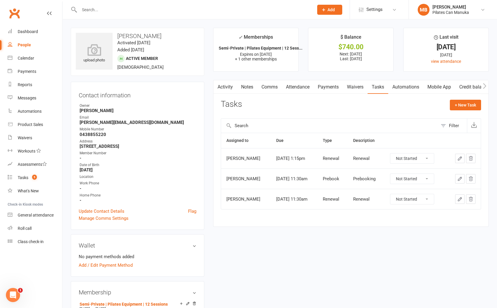
click at [251, 88] on link "Notes" at bounding box center [247, 87] width 20 height 14
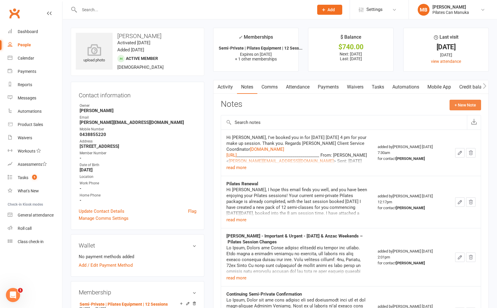
click at [475, 108] on button "+ New Note" at bounding box center [466, 105] width 32 height 11
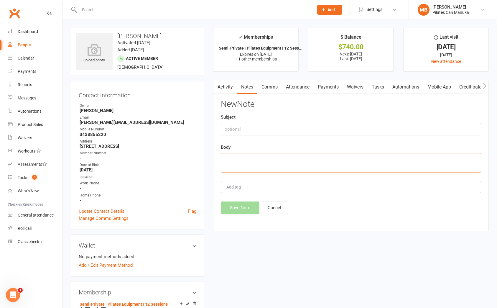
click at [311, 159] on textarea at bounding box center [351, 162] width 261 height 19
paste textarea "Hi James, Thank you for letting us know about your upcoming travel. I've gone a…"
type textarea "Hi James, Thank you for letting us know about your upcoming travel. I've gone a…"
click at [281, 121] on div "Subject" at bounding box center [351, 125] width 261 height 22
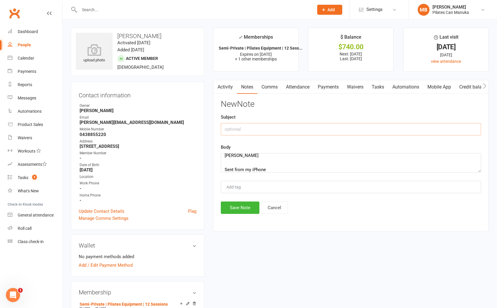
click at [281, 125] on input "text" at bounding box center [351, 129] width 261 height 12
paste input "Re: Pausing my bookings while on holiday?"
type input "Re: Pausing my bookings while on holiday?"
drag, startPoint x: 229, startPoint y: 209, endPoint x: 329, endPoint y: 232, distance: 102.0
click at [231, 207] on button "Save Note" at bounding box center [240, 208] width 39 height 12
